Goal: Task Accomplishment & Management: Complete application form

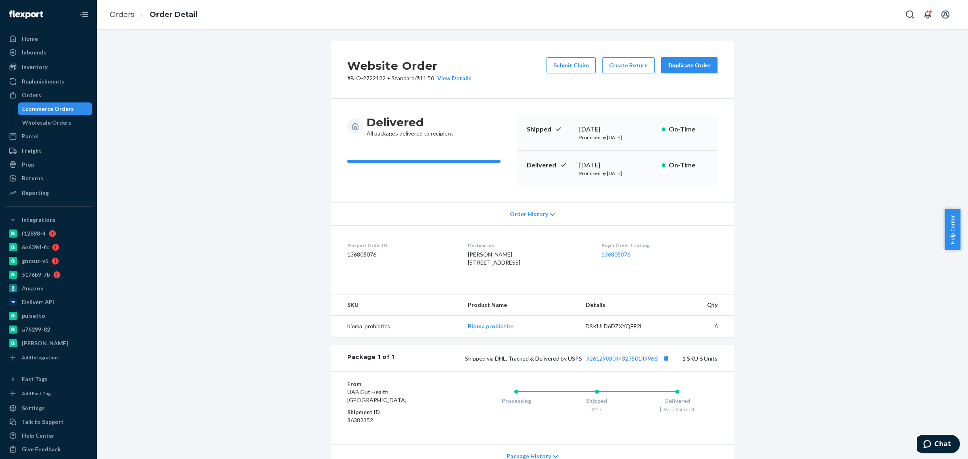
click at [79, 108] on div "Ecommerce Orders" at bounding box center [55, 108] width 73 height 11
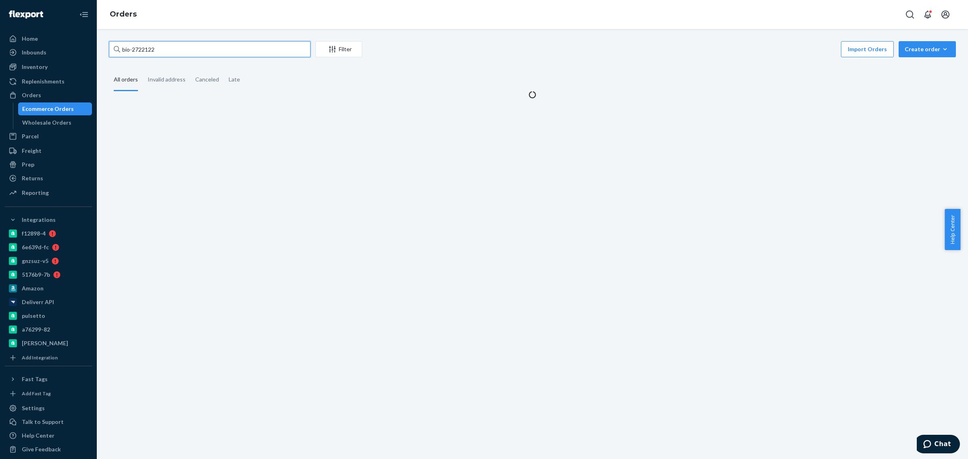
click at [148, 49] on input "bio-2722122" at bounding box center [210, 49] width 202 height 16
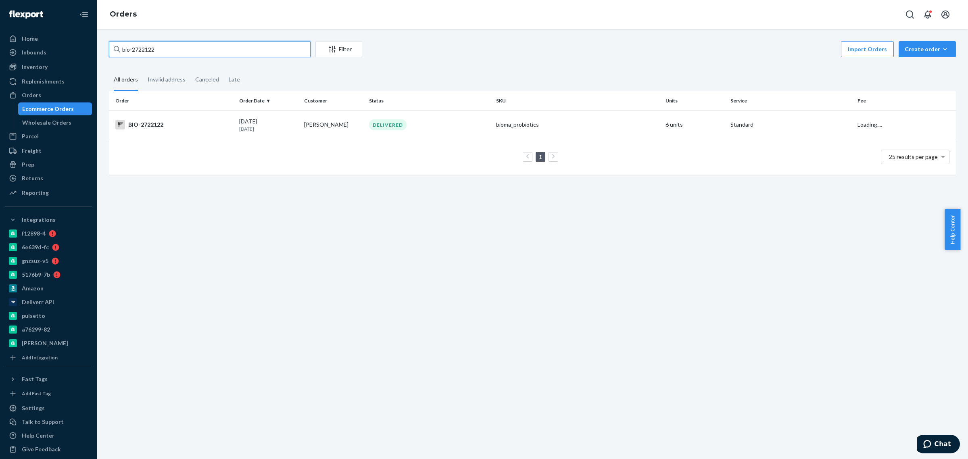
drag, startPoint x: 148, startPoint y: 49, endPoint x: 143, endPoint y: 50, distance: 5.4
click at [143, 50] on input "bio-2722122" at bounding box center [210, 49] width 202 height 16
paste input "65730"
type input "bio-2657302"
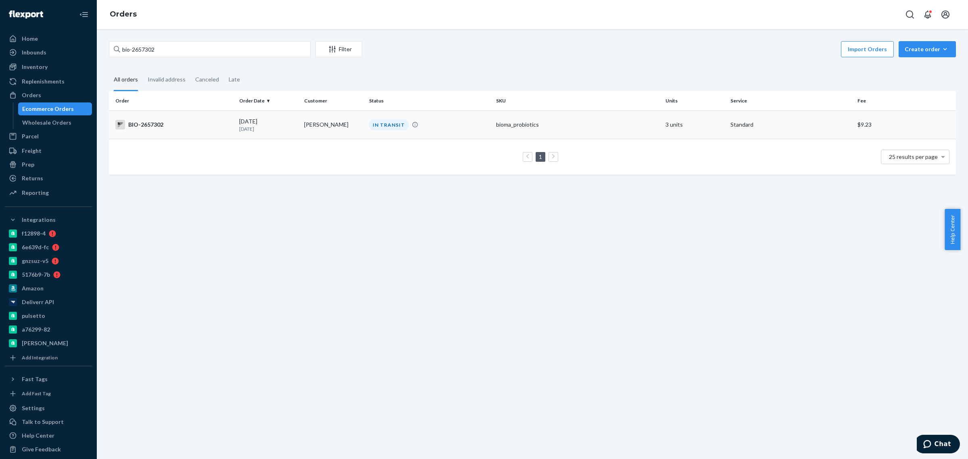
click at [372, 129] on div "IN TRANSIT" at bounding box center [389, 124] width 40 height 11
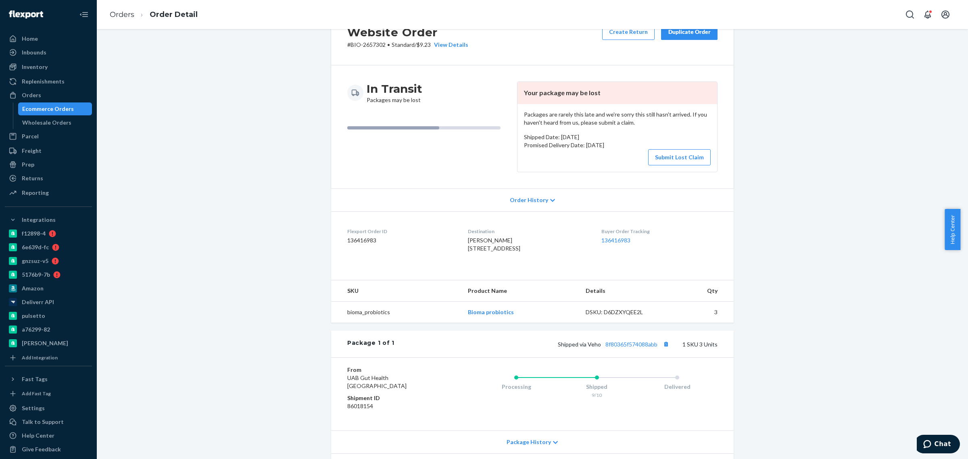
scroll to position [112, 0]
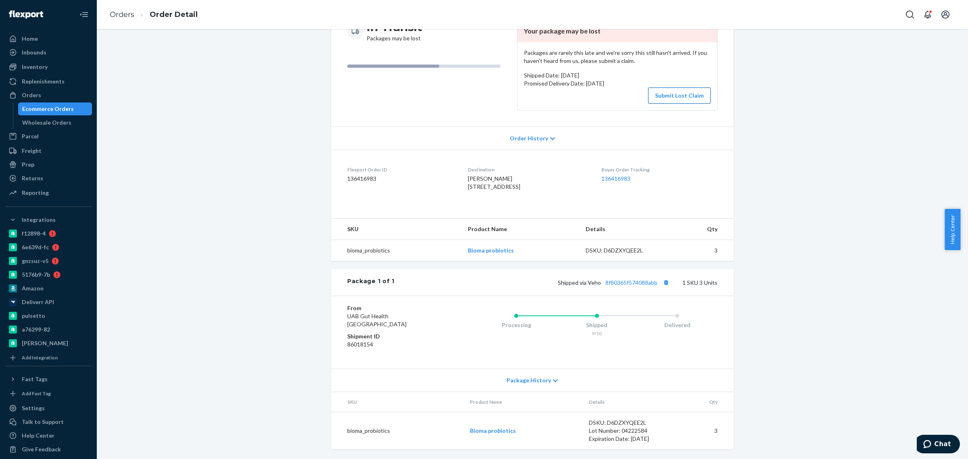
click at [658, 87] on button "Submit Lost Claim" at bounding box center [679, 95] width 62 height 16
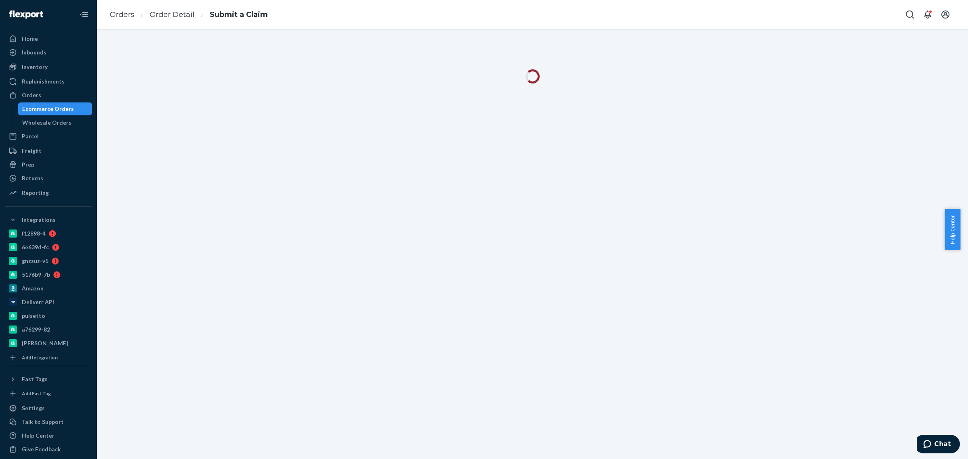
drag, startPoint x: 337, startPoint y: 97, endPoint x: 307, endPoint y: 95, distance: 30.3
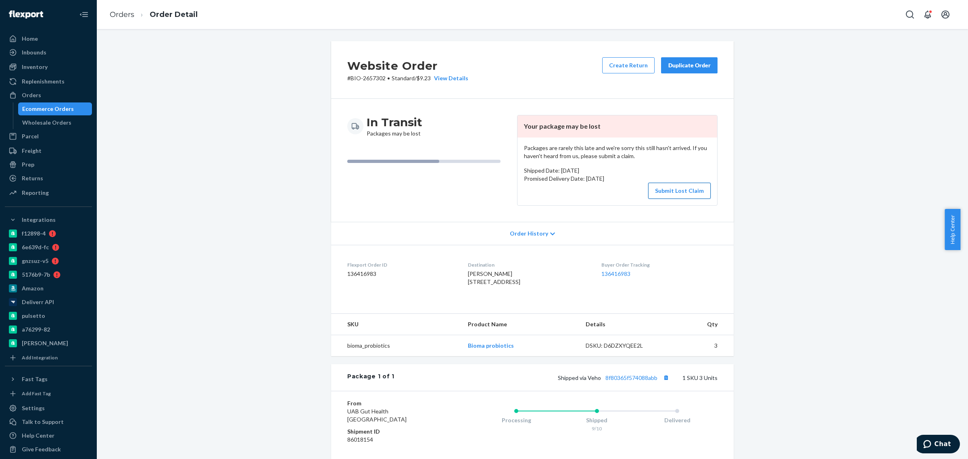
click at [661, 185] on button "Submit Lost Claim" at bounding box center [679, 191] width 62 height 16
click at [644, 381] on link "8f80365f574088abb" at bounding box center [631, 377] width 52 height 7
click at [659, 192] on button "Submit Lost Claim" at bounding box center [679, 191] width 62 height 16
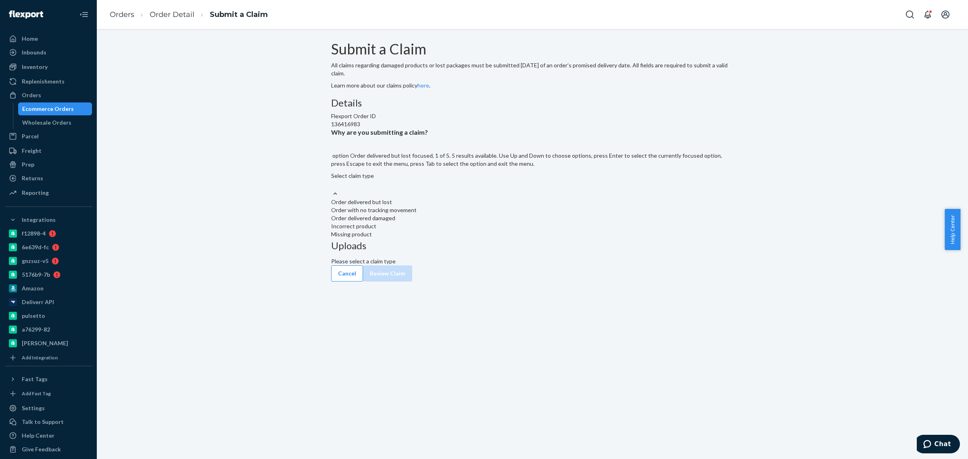
click at [437, 180] on div "Select claim type" at bounding box center [532, 176] width 402 height 8
click at [332, 189] on input "Why are you submitting a claim? option Order delivered but lost focused, 1 of 5…" at bounding box center [331, 185] width 1 height 8
click at [472, 214] on div "Order with no tracking movement" at bounding box center [532, 210] width 402 height 8
click at [332, 189] on input "Why are you submitting a claim? option Order with no tracking movement focused,…" at bounding box center [331, 185] width 1 height 8
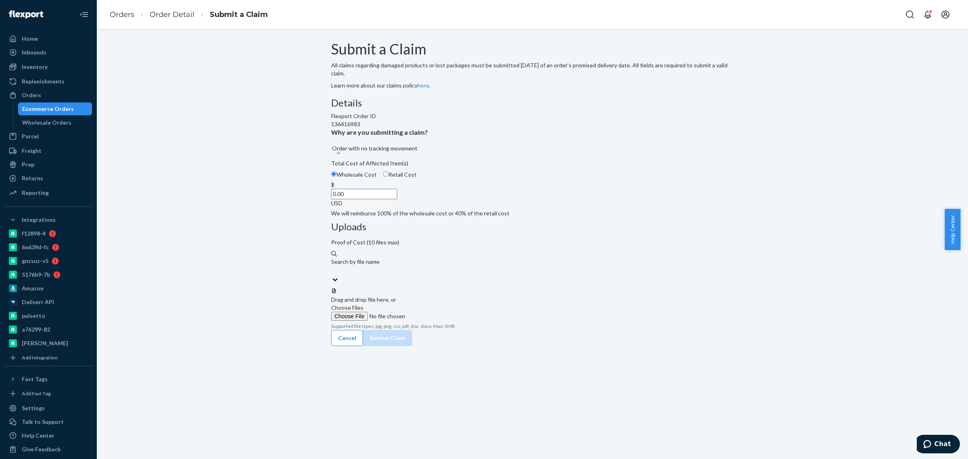
drag, startPoint x: 444, startPoint y: 248, endPoint x: 525, endPoint y: 249, distance: 81.5
click at [525, 249] on div "Details Flexport Order ID 136416983 Why are you submitting a claim? Order with …" at bounding box center [532, 215] width 402 height 235
drag, startPoint x: 446, startPoint y: 243, endPoint x: 445, endPoint y: 253, distance: 9.8
click at [397, 199] on input "0.00" at bounding box center [364, 194] width 66 height 10
drag, startPoint x: 445, startPoint y: 254, endPoint x: 500, endPoint y: 249, distance: 55.9
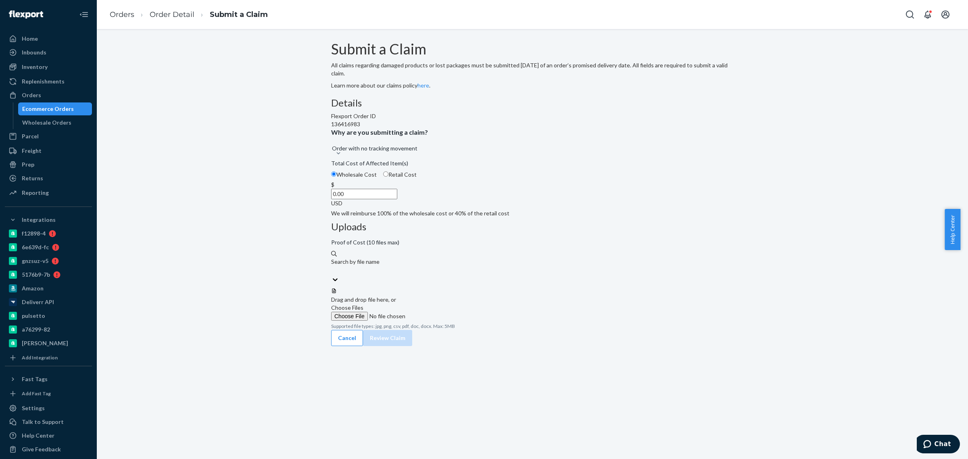
click at [500, 217] on div "Details Flexport Order ID 136416983 Why are you submitting a claim? Order with …" at bounding box center [532, 158] width 402 height 120
type input "69.36"
click at [441, 304] on label "Choose Files" at bounding box center [386, 312] width 110 height 17
click at [441, 312] on input "Choose Files" at bounding box center [386, 316] width 110 height 9
click at [412, 338] on button "Review Claim" at bounding box center [387, 346] width 49 height 16
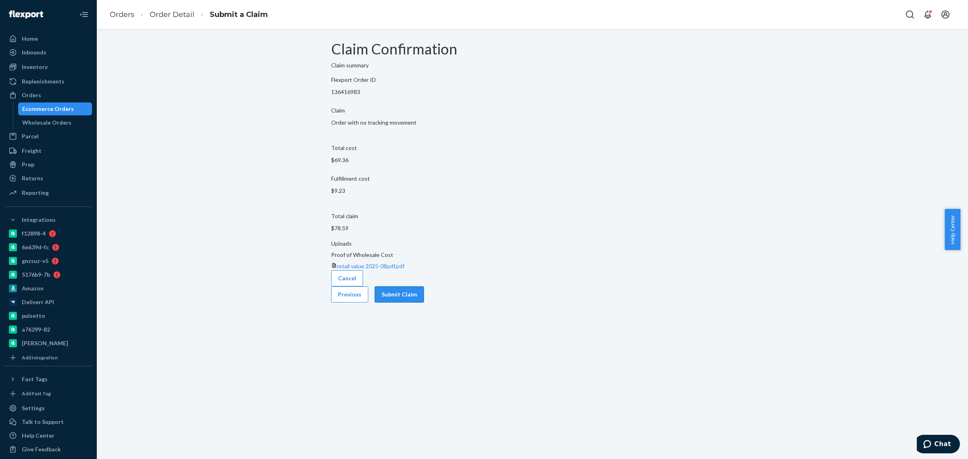
click at [424, 295] on button "Submit Claim" at bounding box center [399, 294] width 49 height 16
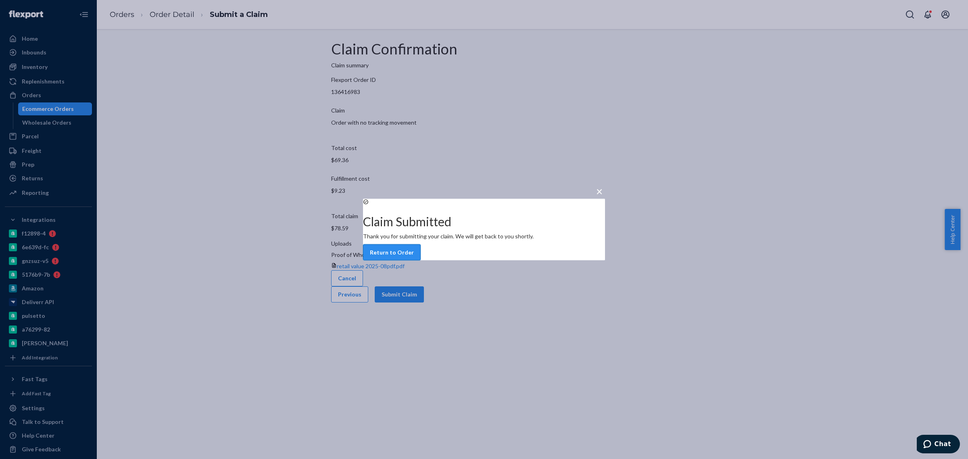
click at [421, 255] on button "Return to Order" at bounding box center [392, 252] width 58 height 16
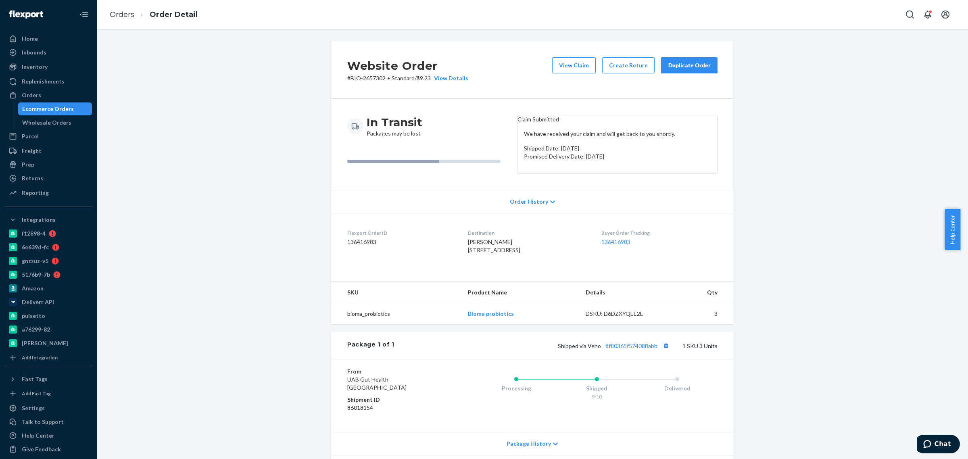
click at [44, 109] on div "Ecommerce Orders" at bounding box center [48, 109] width 52 height 8
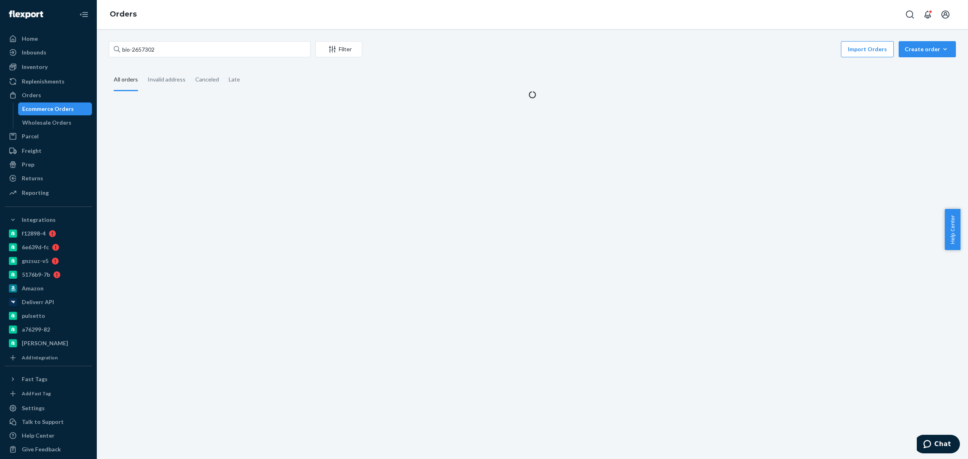
click at [154, 144] on div "bio-2657302 Filter Import Orders Create order Ecommerce order Removal order All…" at bounding box center [532, 244] width 871 height 430
click at [149, 48] on input "bio-2657302" at bounding box center [210, 49] width 202 height 16
click at [150, 47] on input "bio-2657302" at bounding box center [210, 49] width 202 height 16
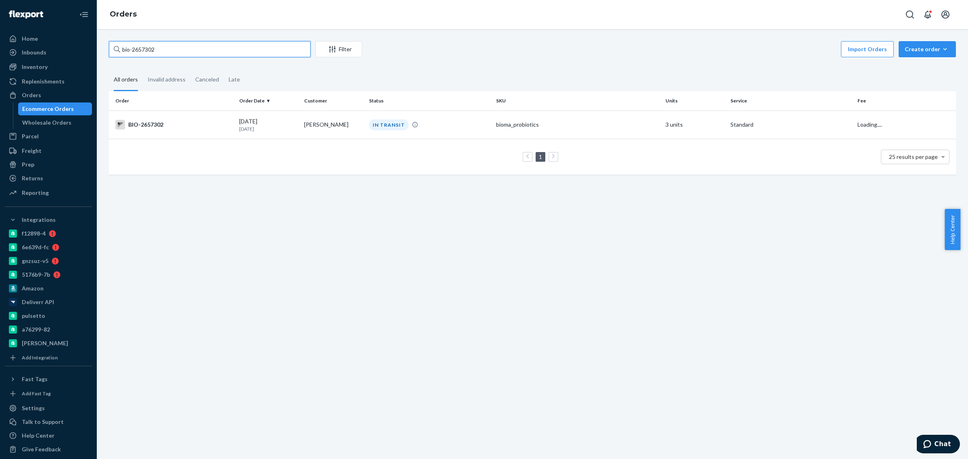
paste input "748696"
type input "bio-2748696"
drag, startPoint x: 261, startPoint y: 214, endPoint x: 268, endPoint y: 208, distance: 9.1
click at [262, 214] on div "bio-2748696 Filter Import Orders Create order Ecommerce order Removal order All…" at bounding box center [532, 244] width 871 height 430
click at [294, 137] on td "09/19/2025 6 days ago" at bounding box center [268, 124] width 65 height 28
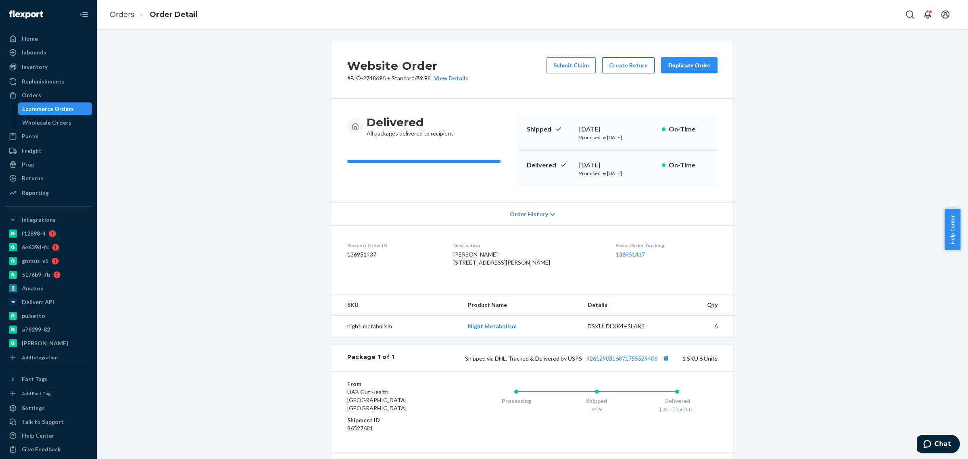
click at [638, 62] on button "Create Return" at bounding box center [628, 65] width 52 height 16
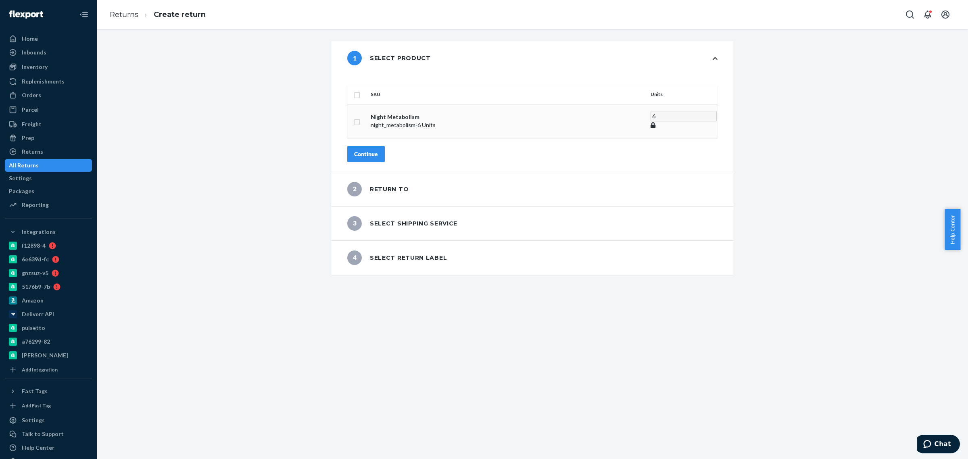
click at [360, 117] on input "checkbox" at bounding box center [357, 121] width 6 height 8
checkbox input "true"
click at [378, 148] on div "Continue" at bounding box center [366, 152] width 24 height 8
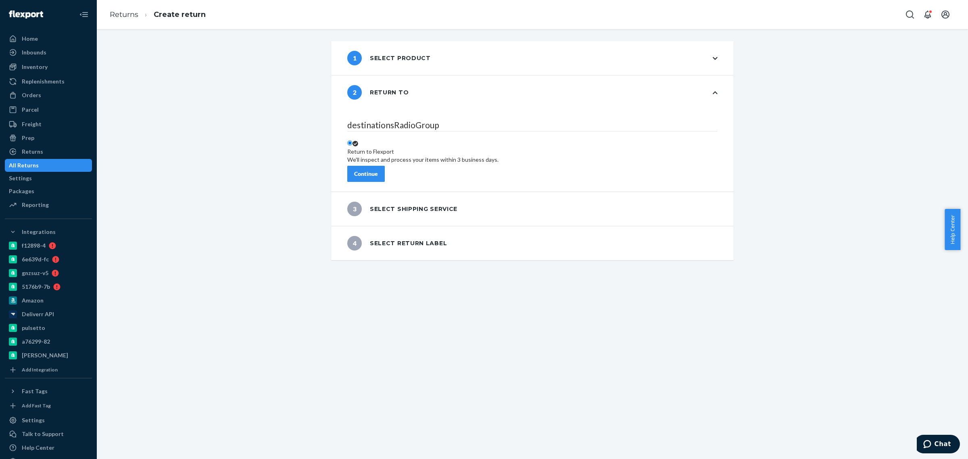
click at [382, 173] on button "Continue" at bounding box center [365, 174] width 37 height 16
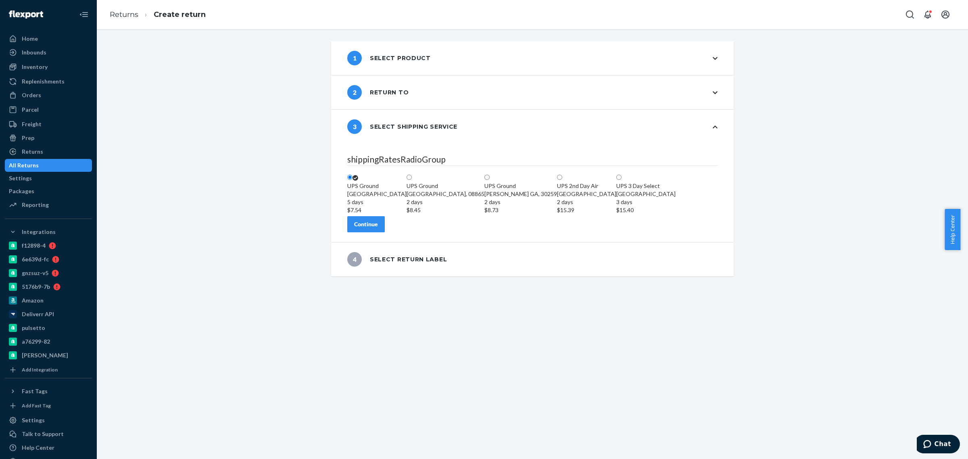
click at [385, 232] on button "Continue" at bounding box center [365, 224] width 37 height 16
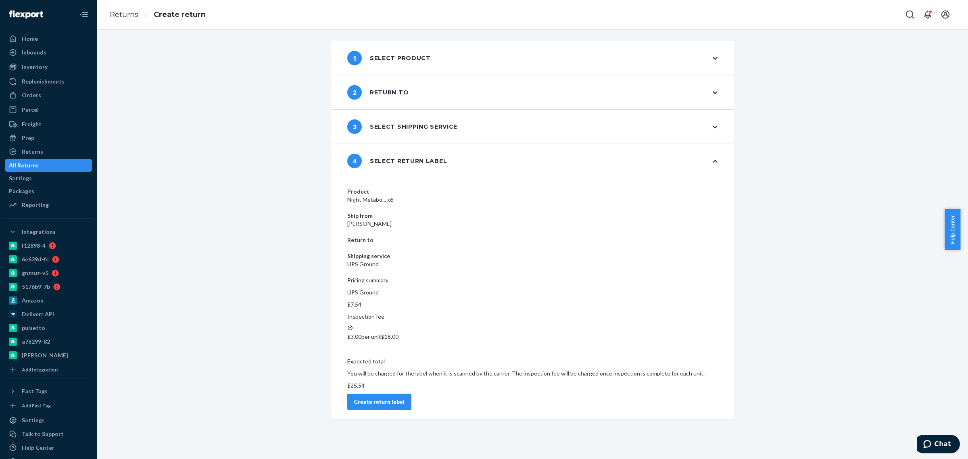
click at [404, 398] on div "Create return label" at bounding box center [379, 402] width 50 height 8
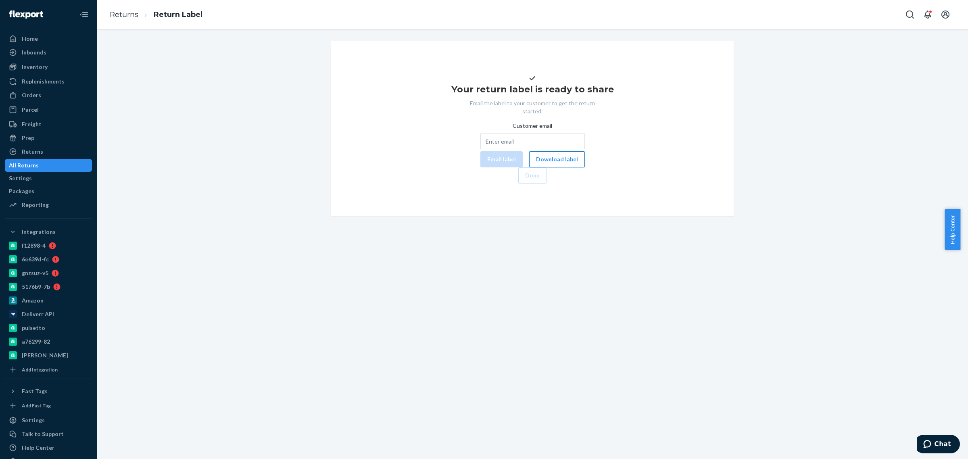
click at [529, 167] on button "Download label" at bounding box center [557, 159] width 56 height 16
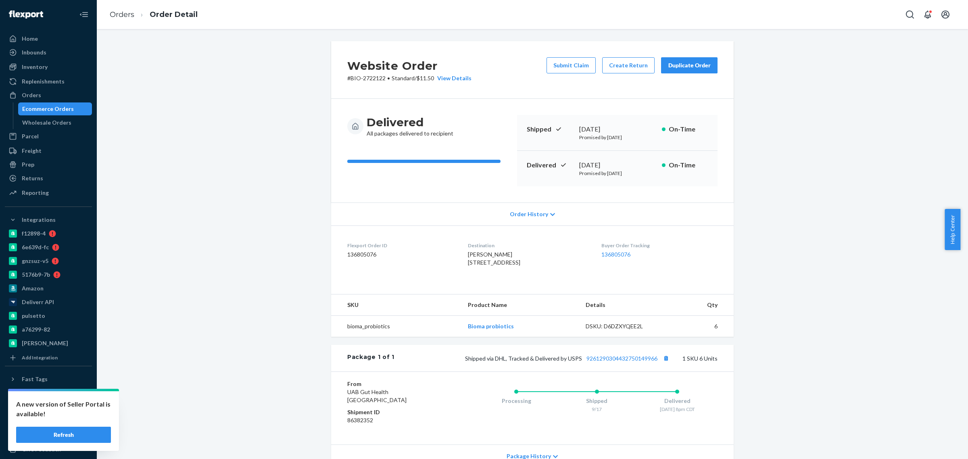
click at [49, 106] on div "Ecommerce Orders" at bounding box center [48, 109] width 52 height 8
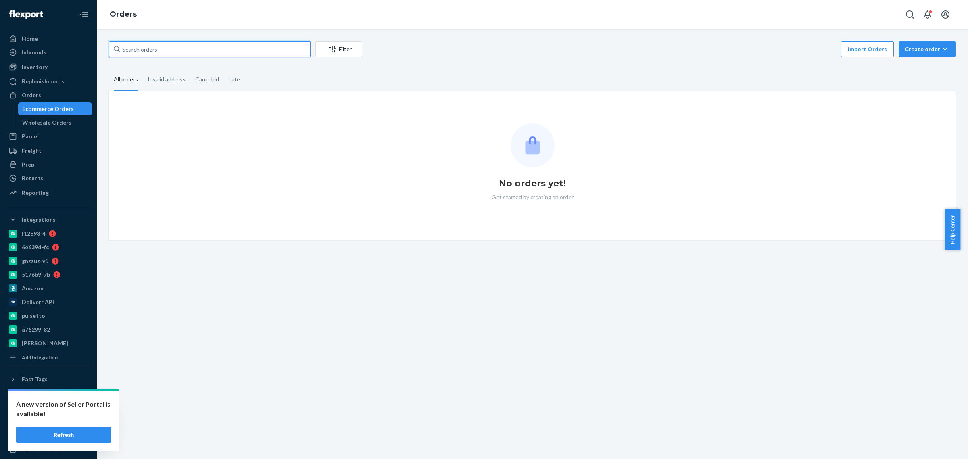
click at [157, 48] on input "text" at bounding box center [210, 49] width 202 height 16
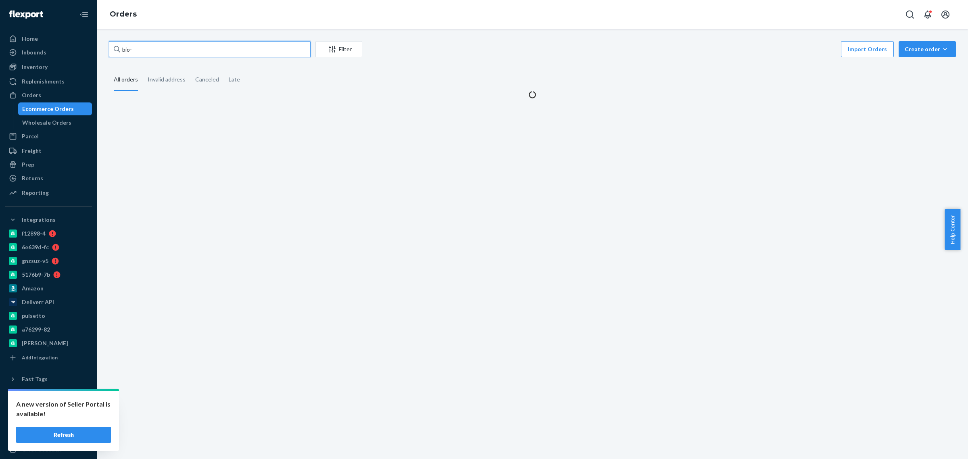
paste input "2719821"
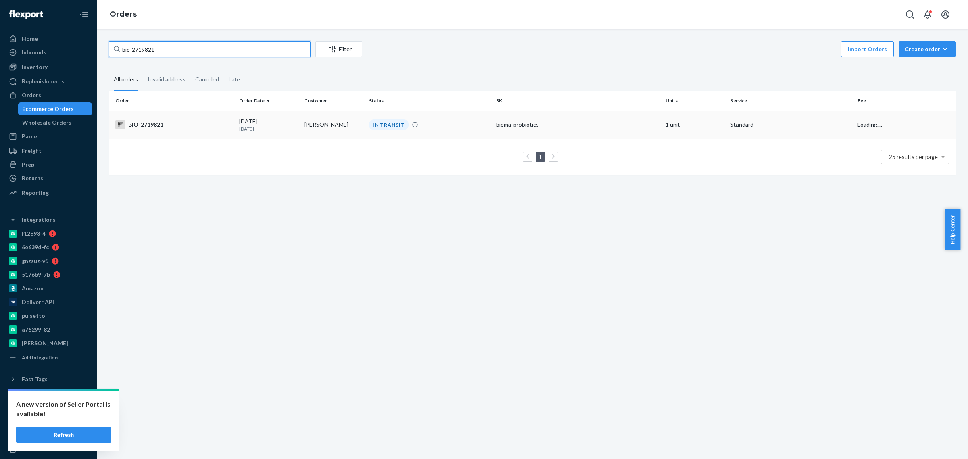
type input "bio-2719821"
click at [276, 126] on p "[DATE]" at bounding box center [268, 128] width 58 height 7
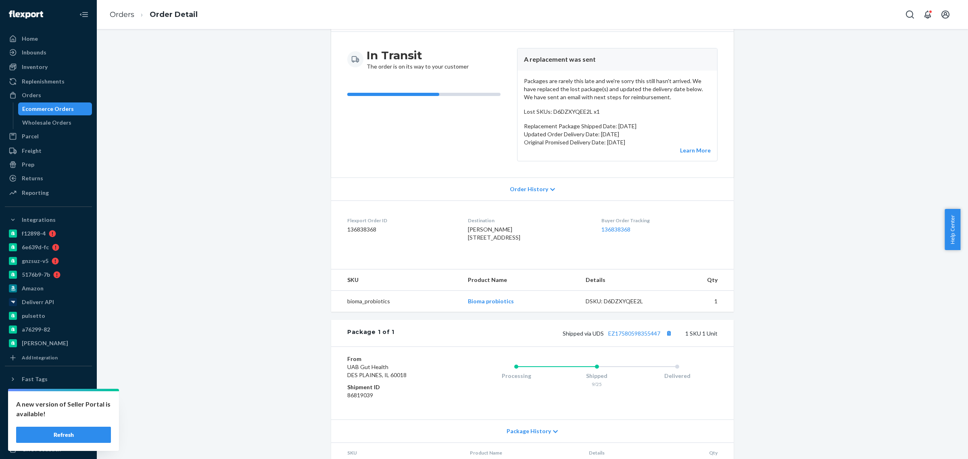
scroll to position [134, 0]
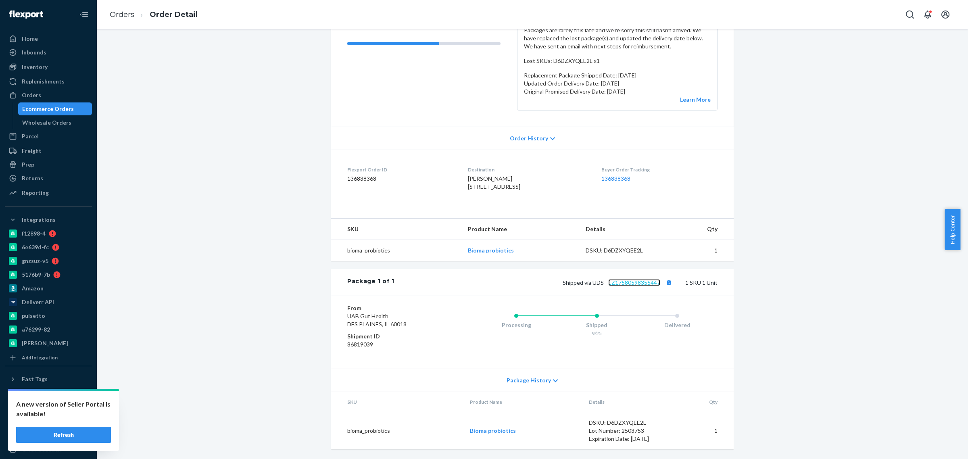
click at [626, 283] on link "EZ17580598355447" at bounding box center [634, 282] width 52 height 7
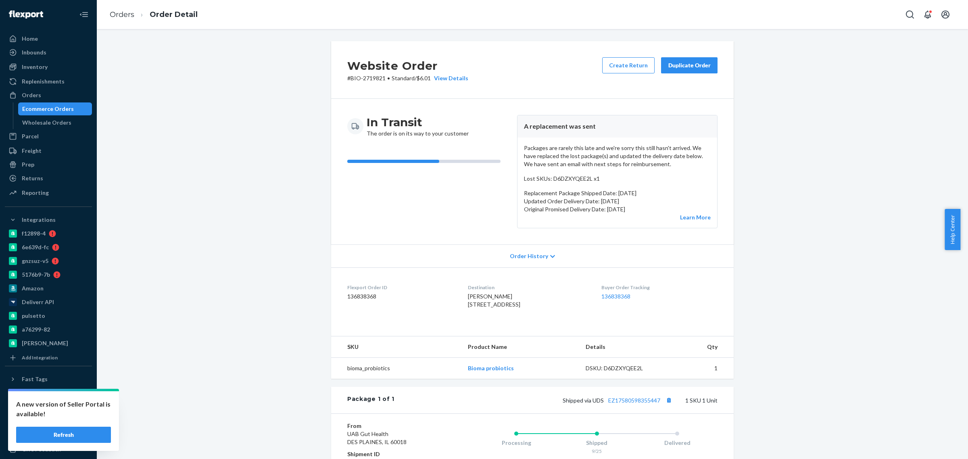
click at [281, 218] on div "Website Order # BIO-2719821 • Standard / $6.01 View Details Create Return Dupli…" at bounding box center [532, 308] width 859 height 535
drag, startPoint x: 563, startPoint y: 138, endPoint x: 654, endPoint y: 162, distance: 94.3
click at [654, 162] on div "Packages are rarely this late and we're sorry this still hasn't arrived. We hav…" at bounding box center [617, 182] width 200 height 90
click at [654, 162] on p "Packages are rarely this late and we're sorry this still hasn't arrived. We hav…" at bounding box center [617, 156] width 187 height 24
click at [616, 156] on p "Packages are rarely this late and we're sorry this still hasn't arrived. We hav…" at bounding box center [617, 156] width 187 height 24
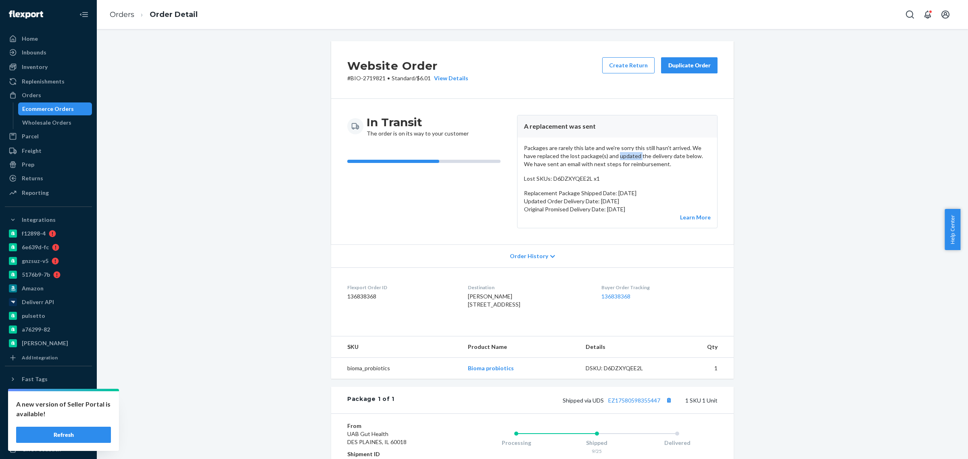
click at [616, 156] on p "Packages are rarely this late and we're sorry this still hasn't arrived. We hav…" at bounding box center [617, 156] width 187 height 24
click at [682, 216] on link "Learn More" at bounding box center [695, 217] width 31 height 7
